Goal: Find specific fact: Find specific fact

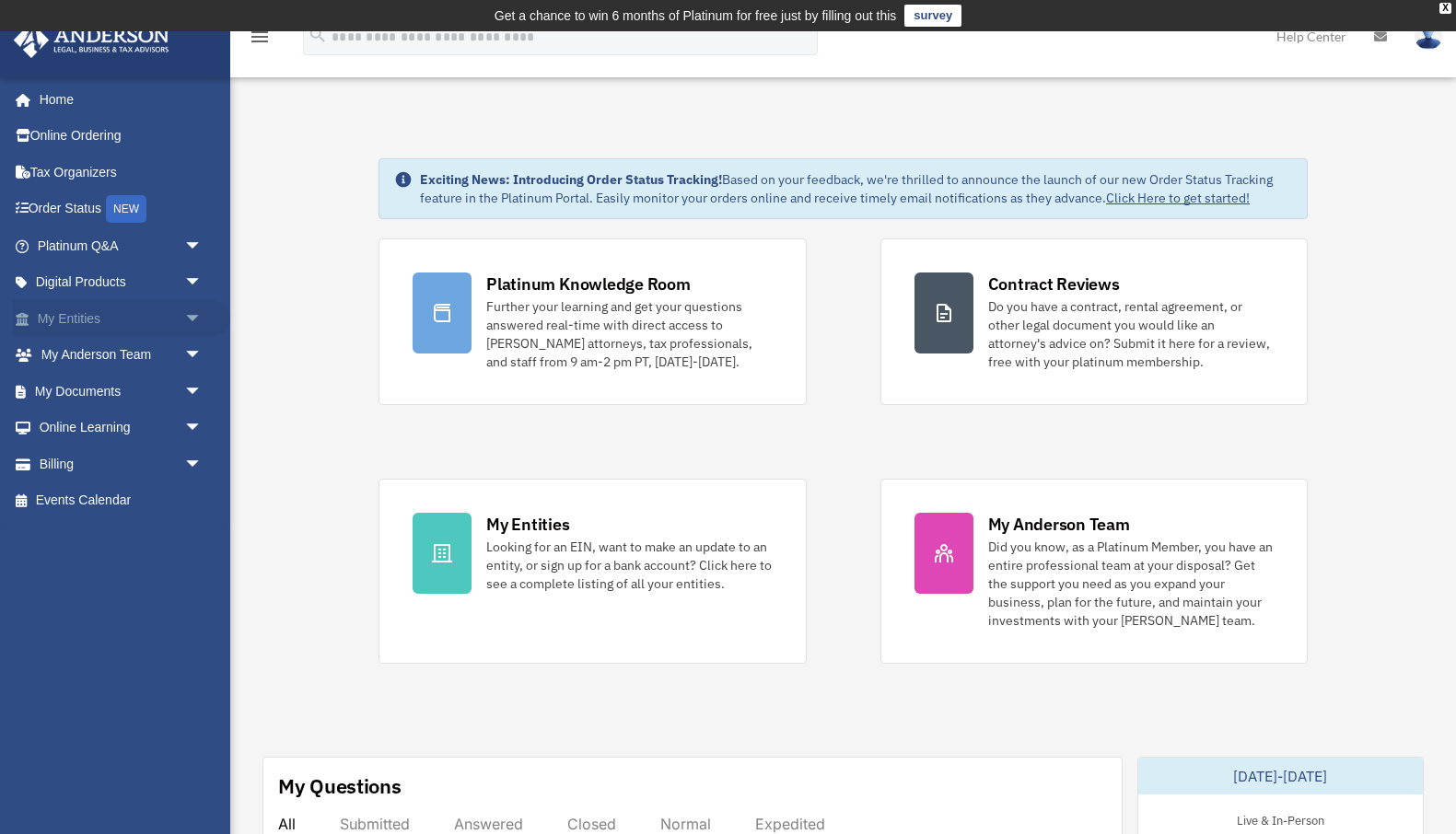
click at [159, 311] on link "My Entities arrow_drop_down" at bounding box center [121, 319] width 217 height 37
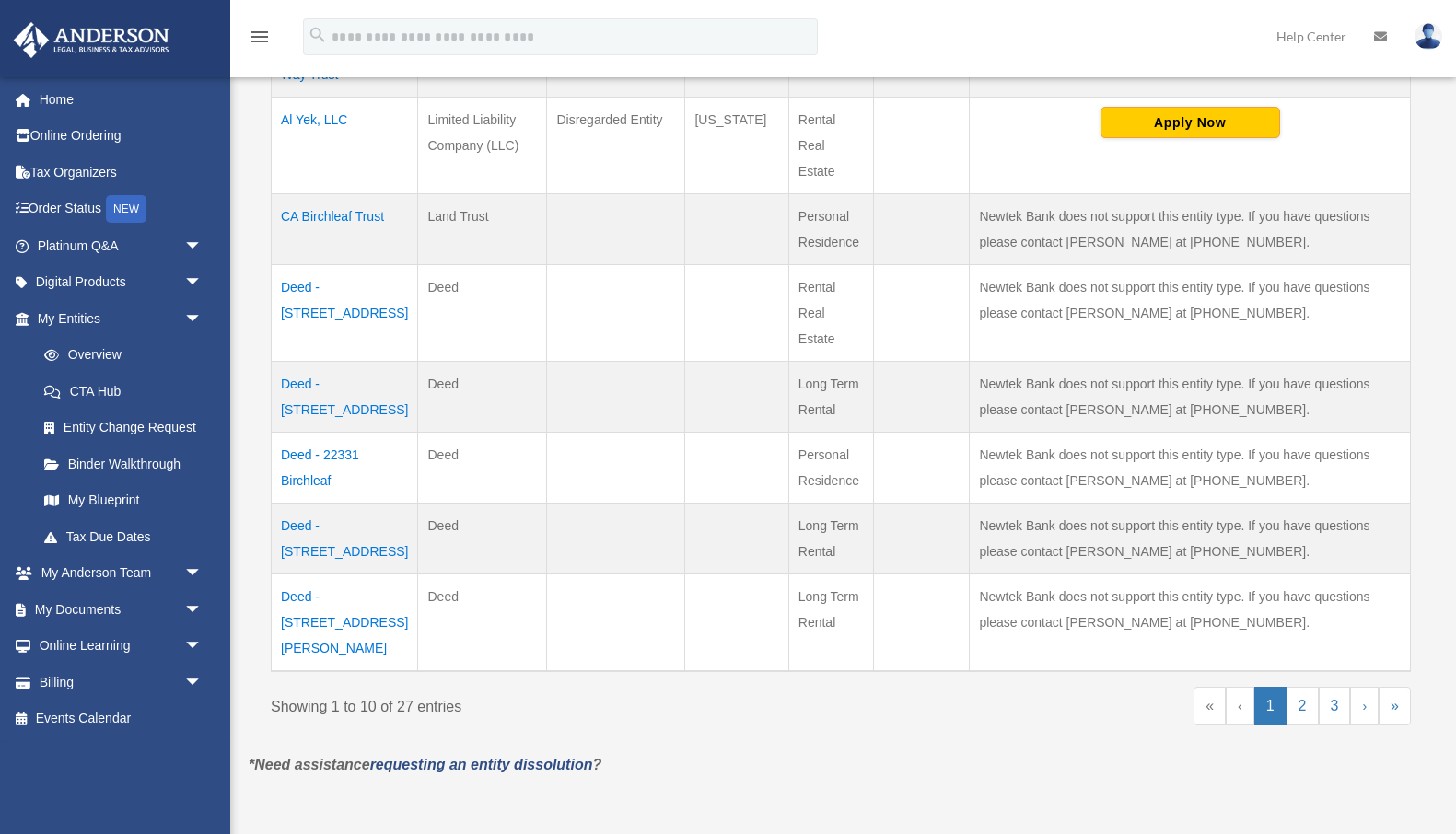
scroll to position [722, 0]
click at [1302, 685] on link "2" at bounding box center [1302, 704] width 32 height 39
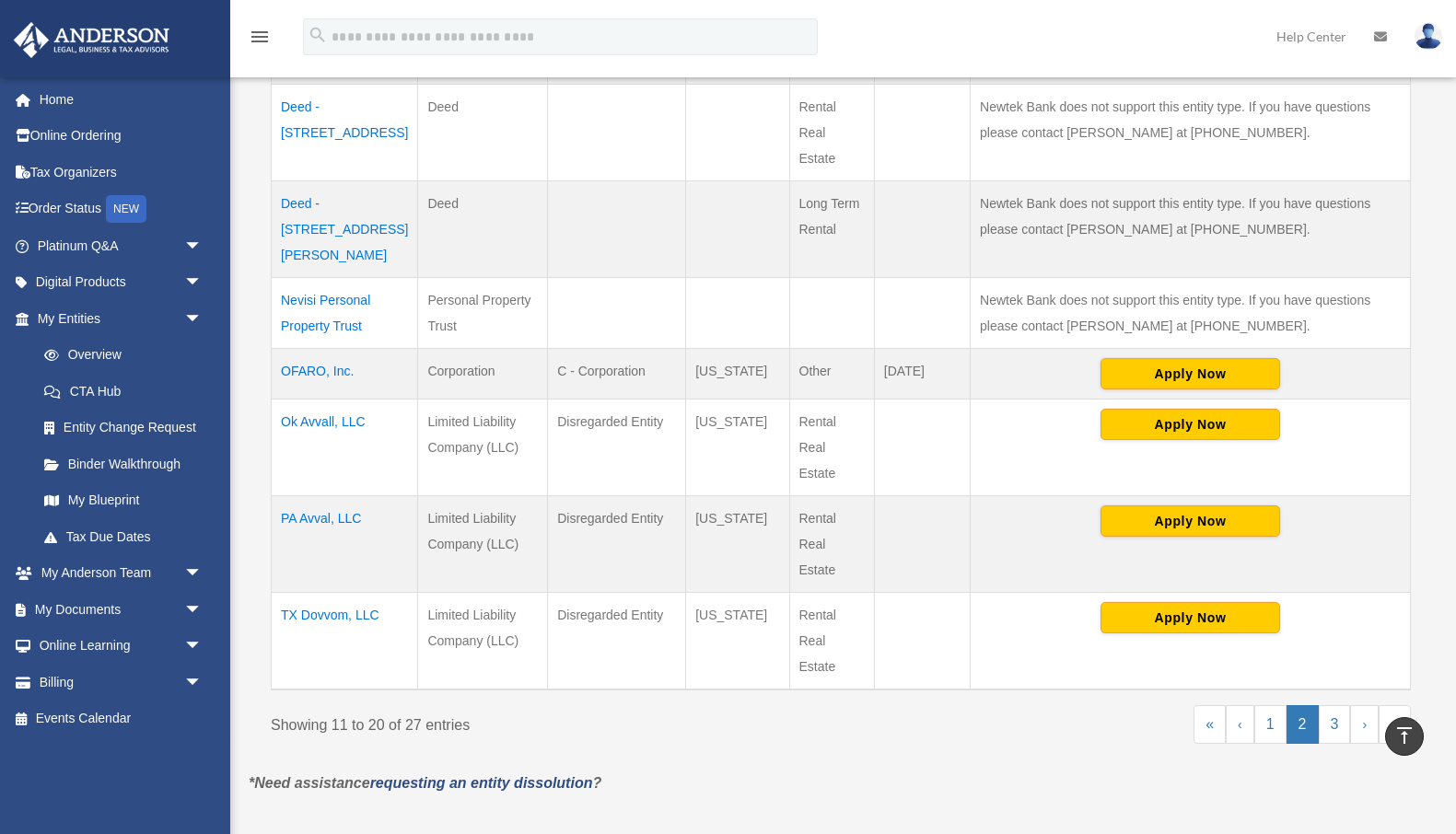
scroll to position [743, 0]
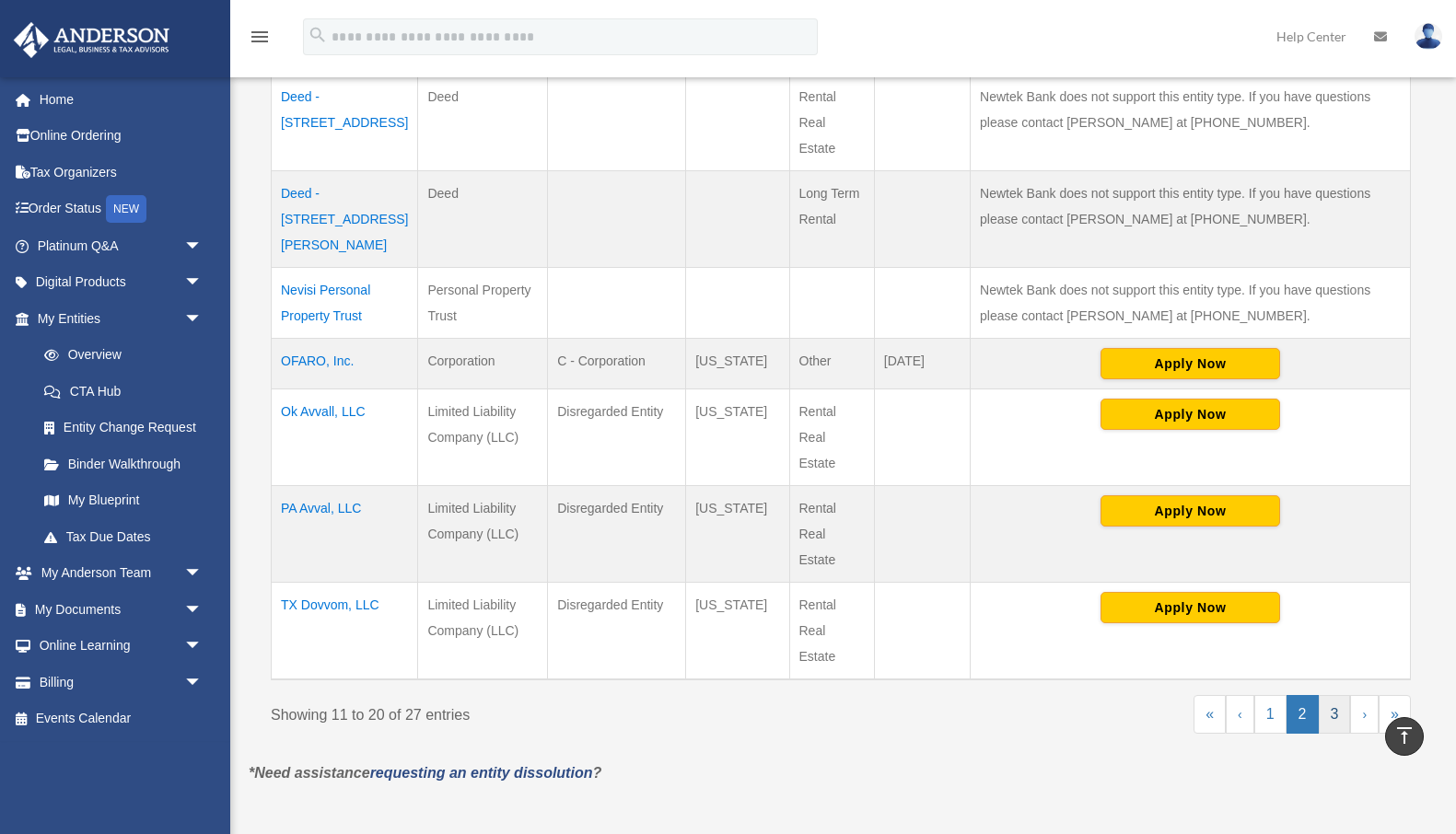
click at [1336, 695] on link "3" at bounding box center [1334, 715] width 32 height 39
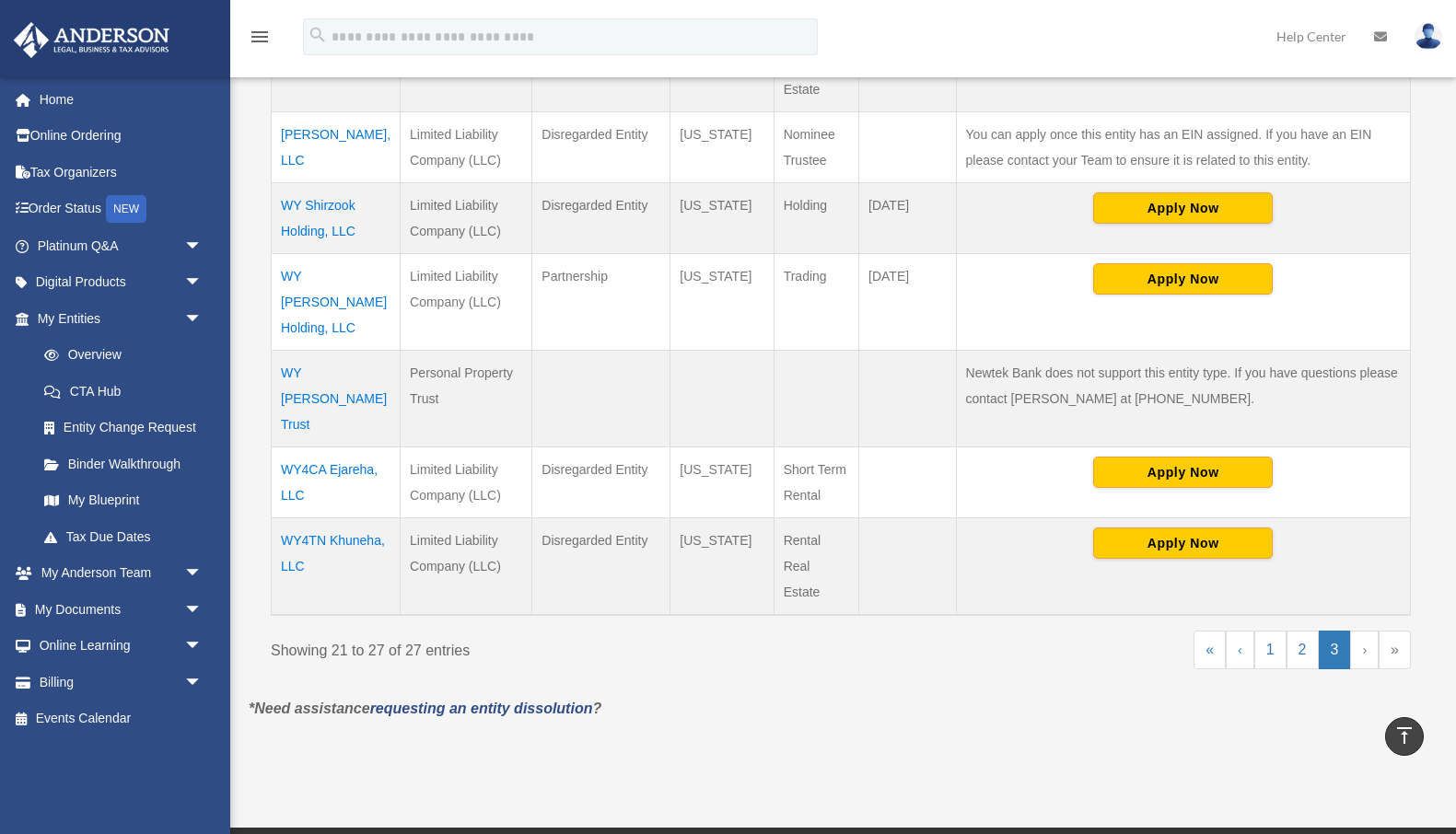
scroll to position [563, 0]
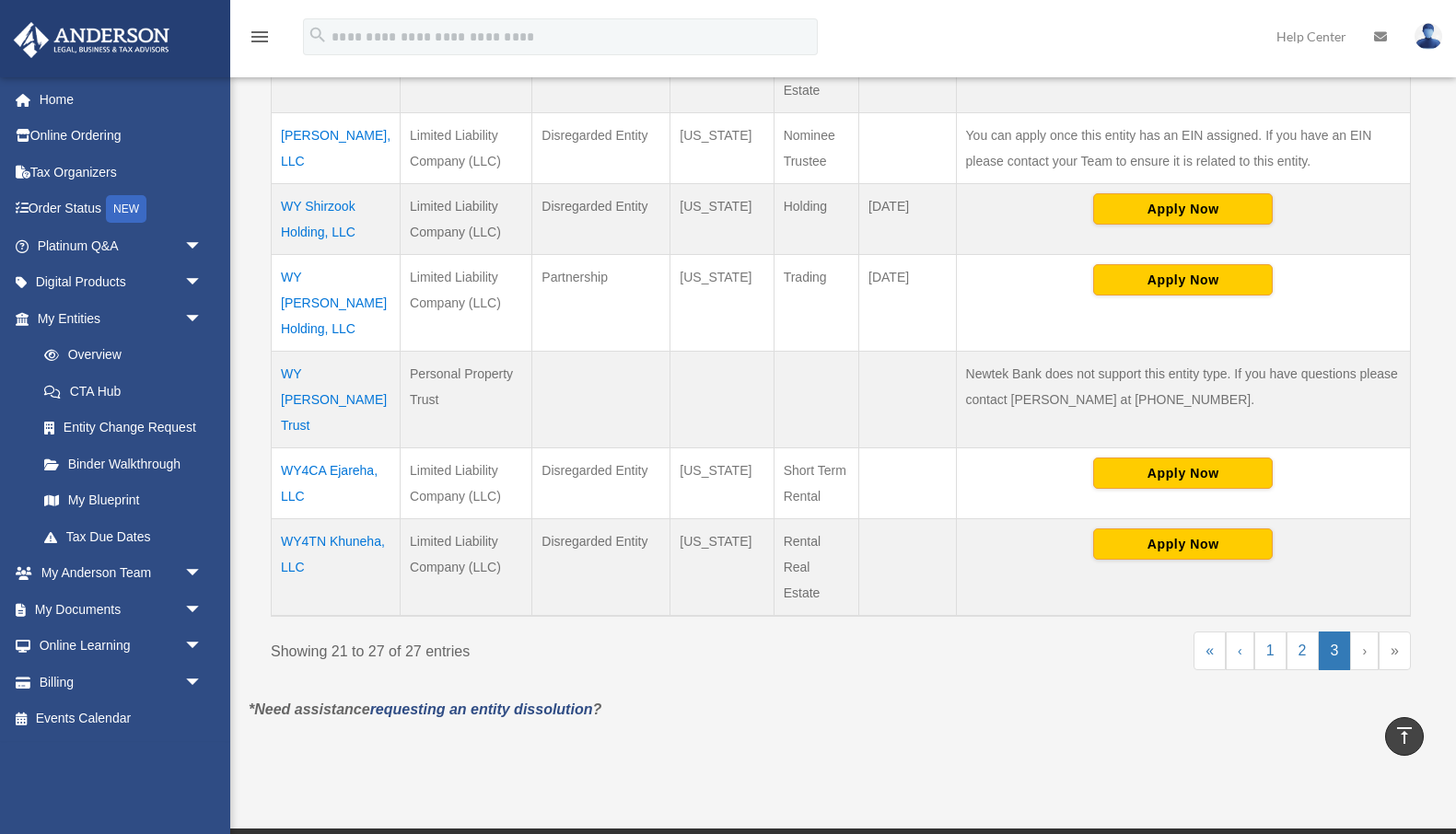
click at [298, 202] on td "WY Shirzook Holding, LLC" at bounding box center [335, 219] width 129 height 71
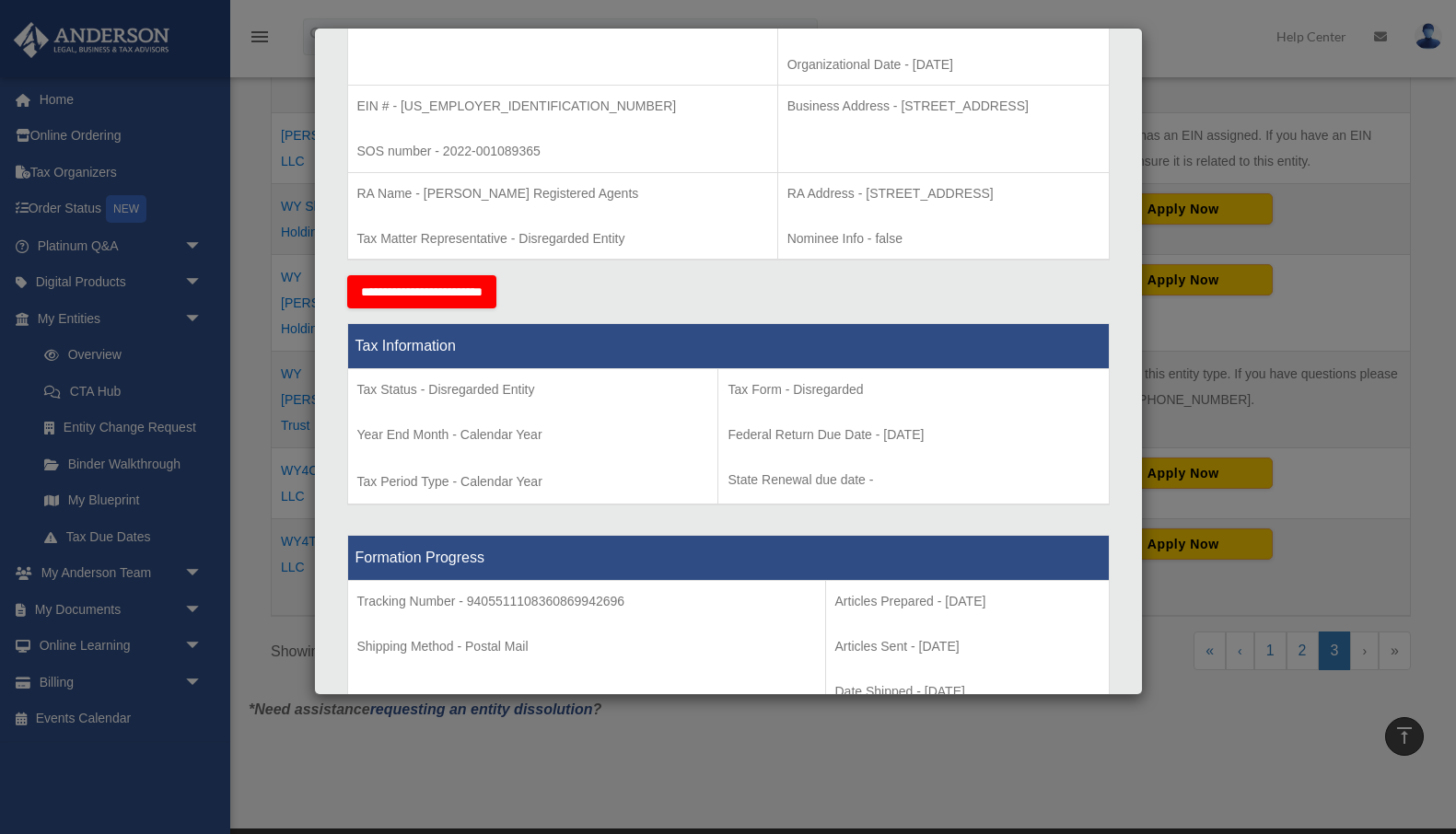
scroll to position [474, 0]
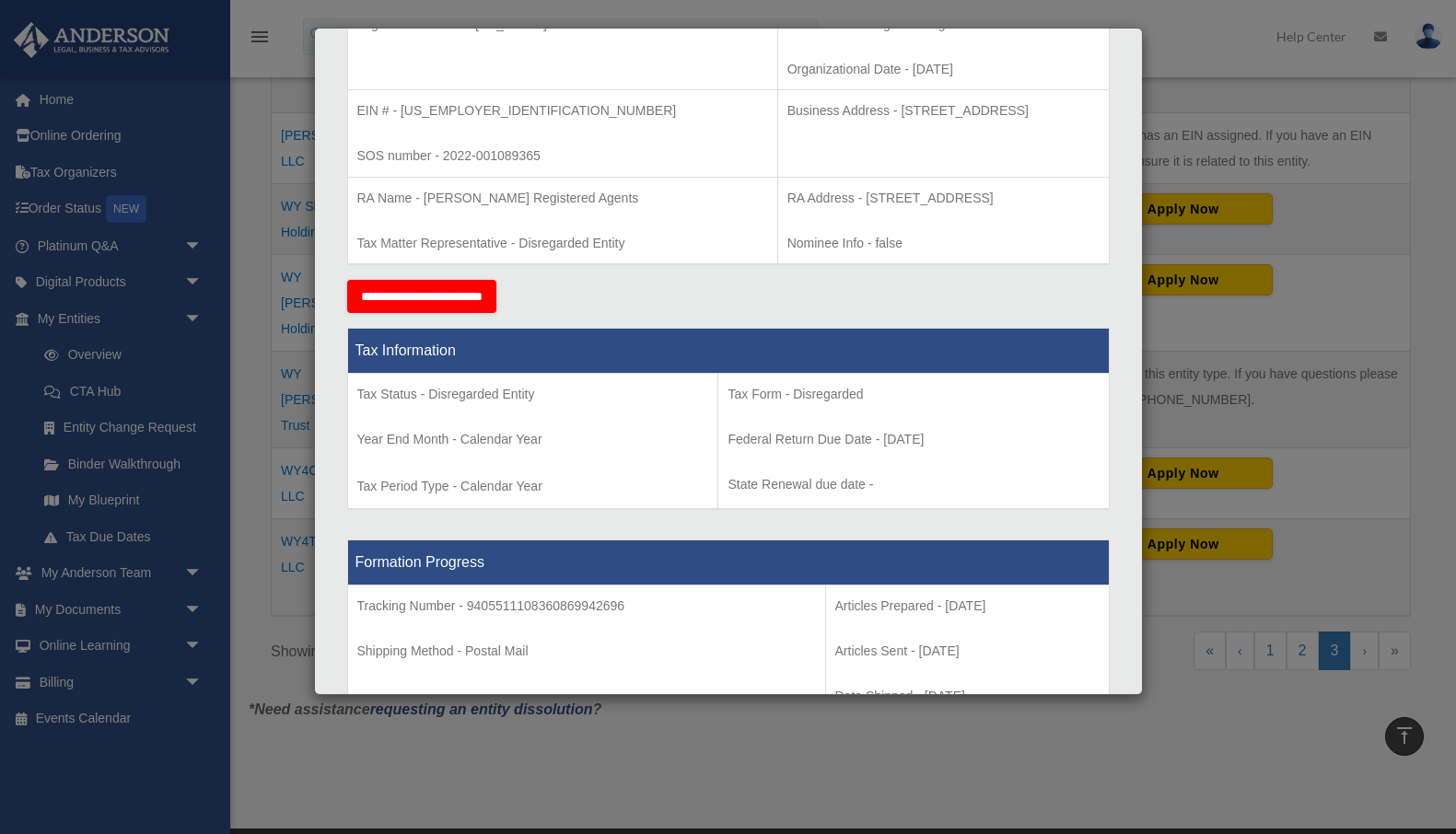
click at [468, 105] on p "EIN # - 88-1111835" at bounding box center [563, 111] width 411 height 23
drag, startPoint x: 436, startPoint y: 108, endPoint x: 465, endPoint y: 106, distance: 29.1
click at [465, 106] on p "EIN # - 88-1111835" at bounding box center [563, 111] width 411 height 23
click at [437, 107] on p "EIN # - 88-1111835" at bounding box center [563, 111] width 411 height 23
drag, startPoint x: 434, startPoint y: 107, endPoint x: 471, endPoint y: 107, distance: 37.0
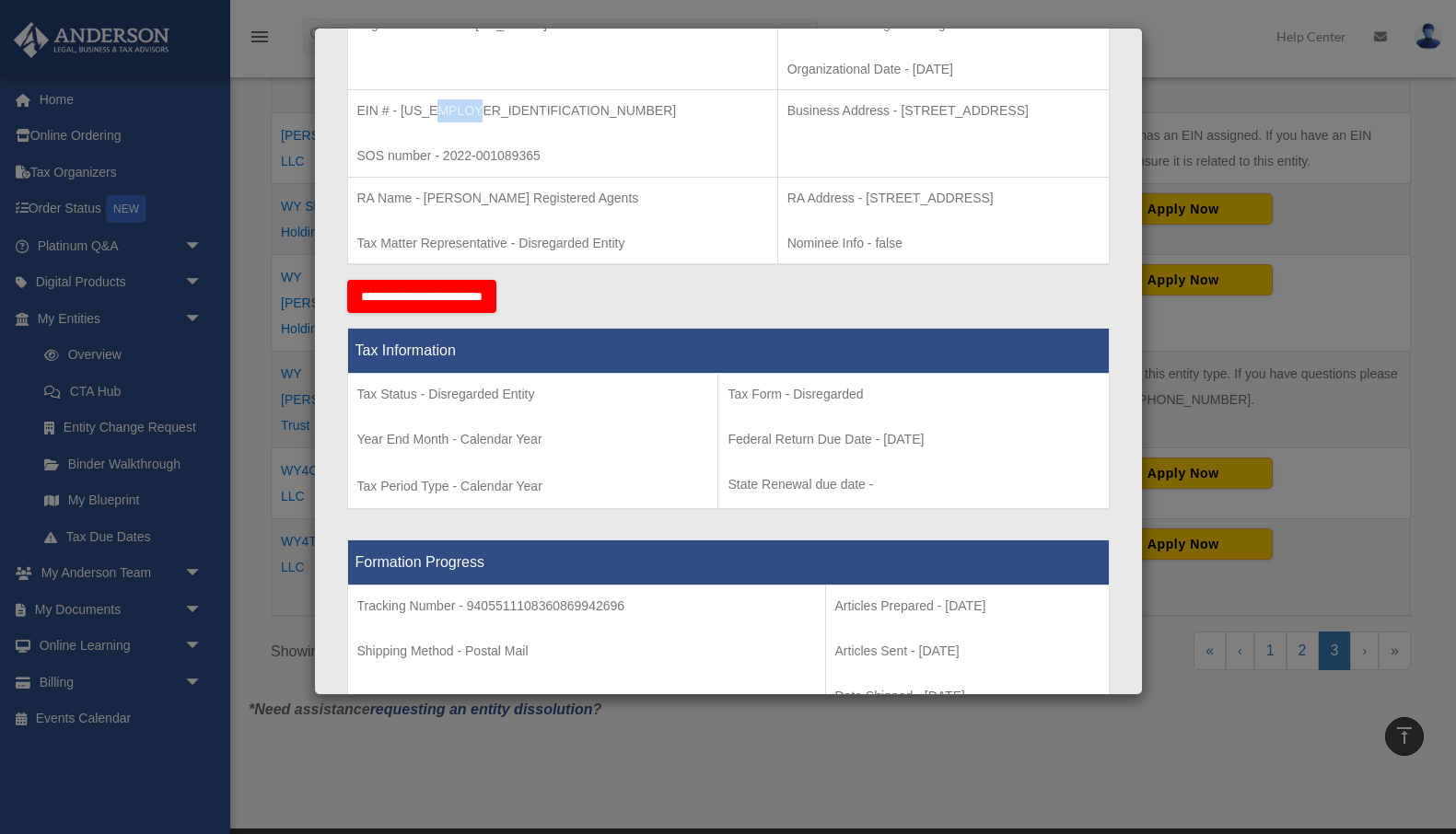
click at [471, 107] on p "EIN # - 88-1111835" at bounding box center [563, 111] width 411 height 23
copy p "11835"
